Goal: Information Seeking & Learning: Learn about a topic

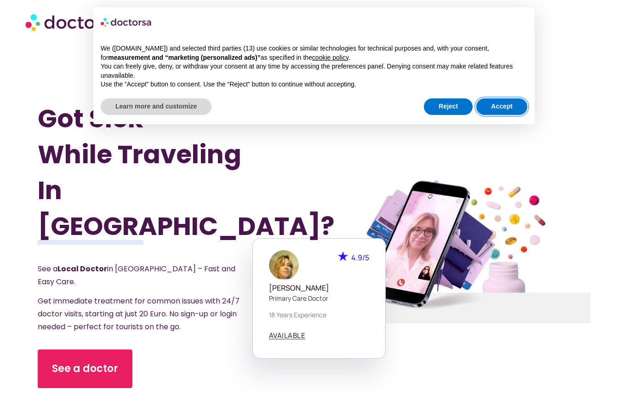
click at [501, 100] on button "Accept" at bounding box center [502, 106] width 51 height 17
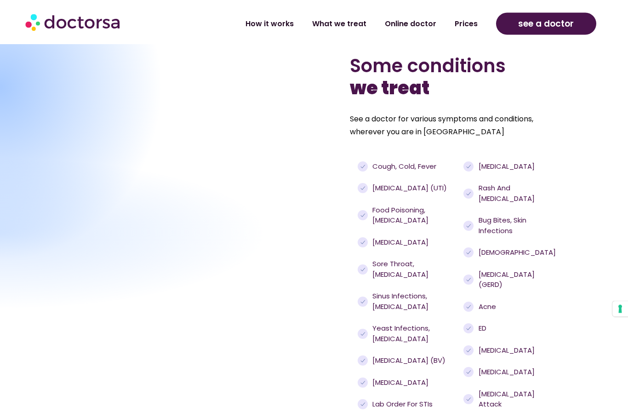
scroll to position [735, 0]
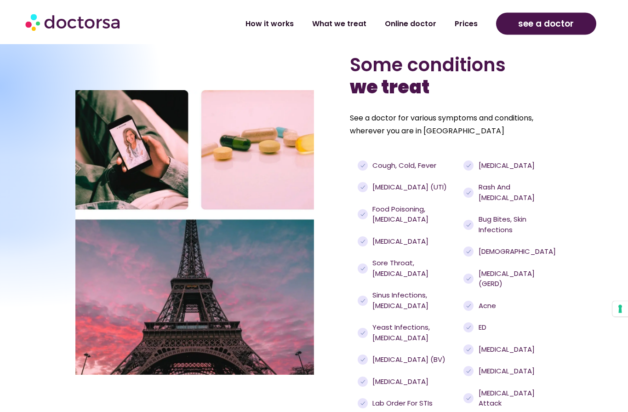
click at [392, 193] on span "Urinary tract infections (UTI)" at bounding box center [408, 188] width 77 height 11
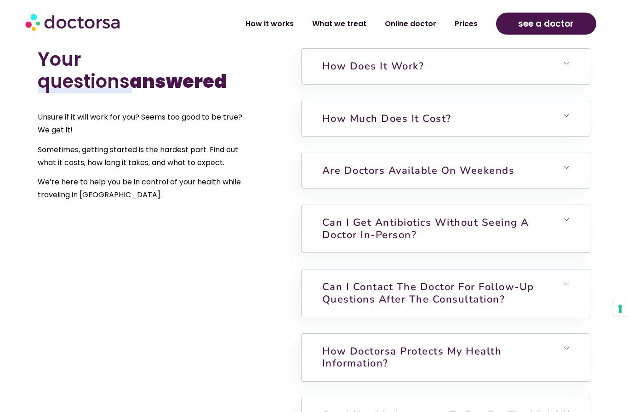
scroll to position [2109, 0]
click at [555, 238] on h6 "Can I get antibiotics without seeing a doctor in-person?" at bounding box center [446, 228] width 288 height 47
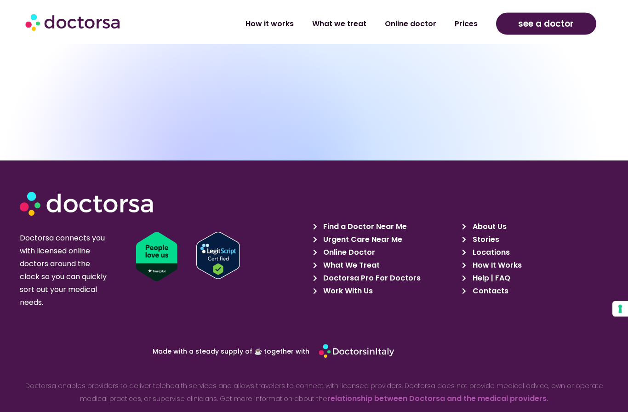
scroll to position [2939, 0]
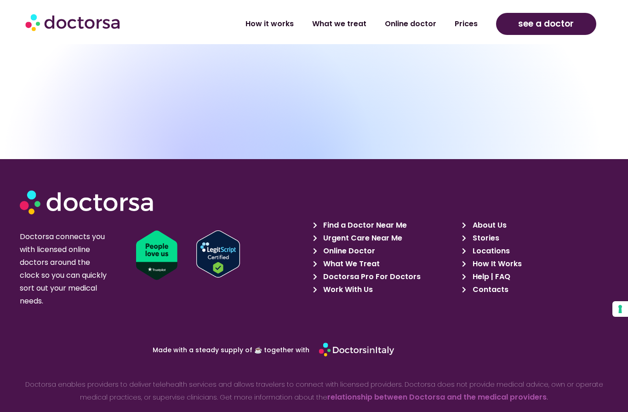
click at [377, 230] on span "Find a Doctor Near Me" at bounding box center [364, 225] width 86 height 13
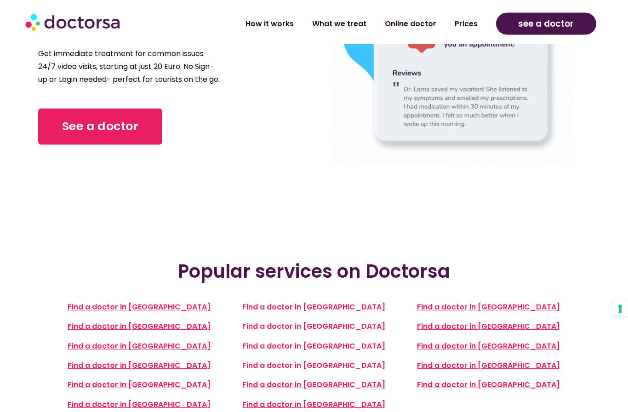
scroll to position [127, 0]
click at [113, 302] on span "Find a doctor in France" at bounding box center [139, 307] width 143 height 11
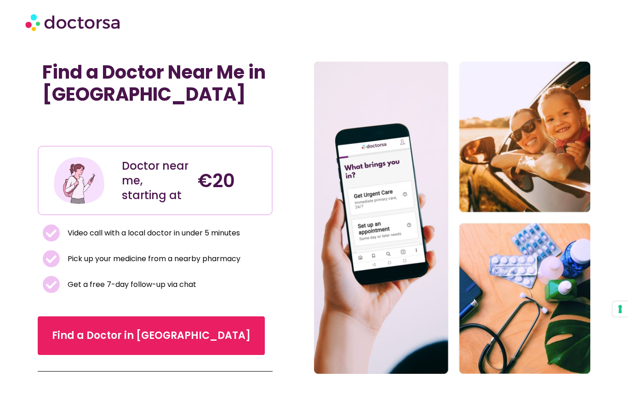
click at [88, 23] on img at bounding box center [73, 22] width 97 height 28
